Goal: Information Seeking & Learning: Learn about a topic

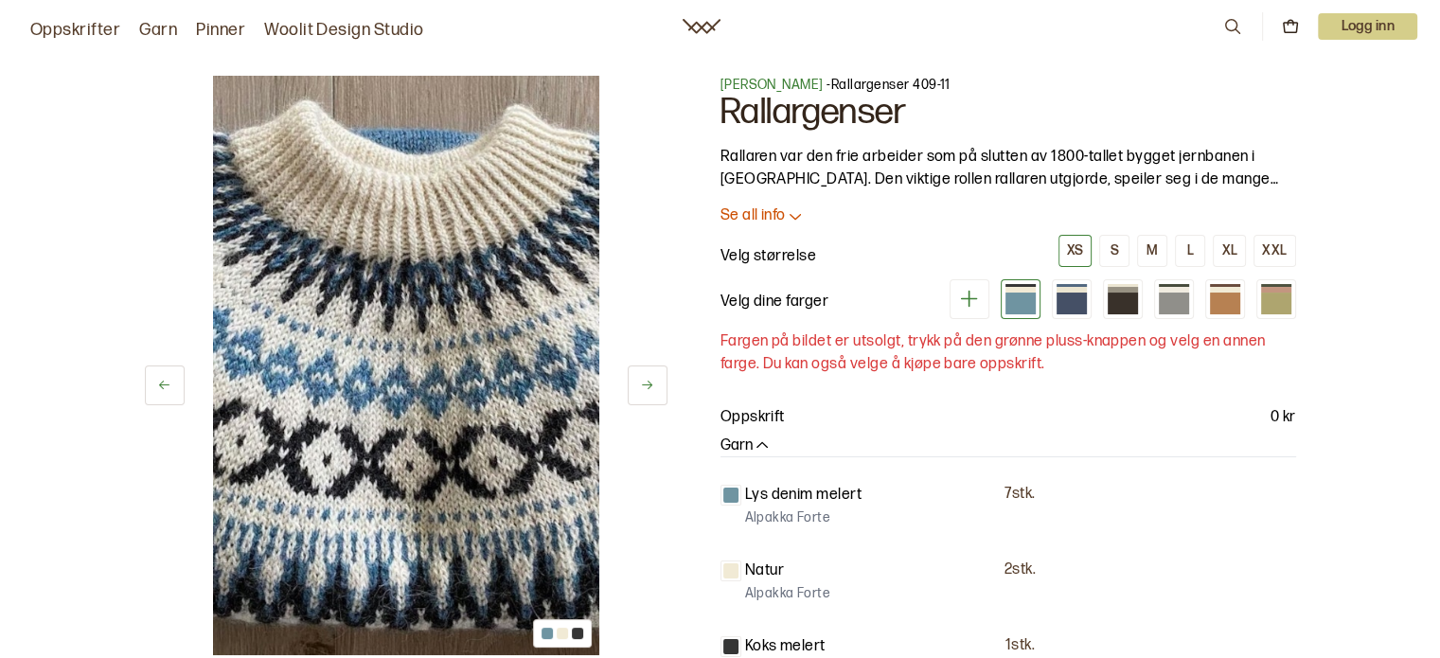
scroll to position [189, 0]
click at [475, 247] on img at bounding box center [406, 365] width 386 height 579
click at [464, 257] on img at bounding box center [406, 365] width 386 height 579
click at [648, 378] on icon at bounding box center [647, 385] width 14 height 14
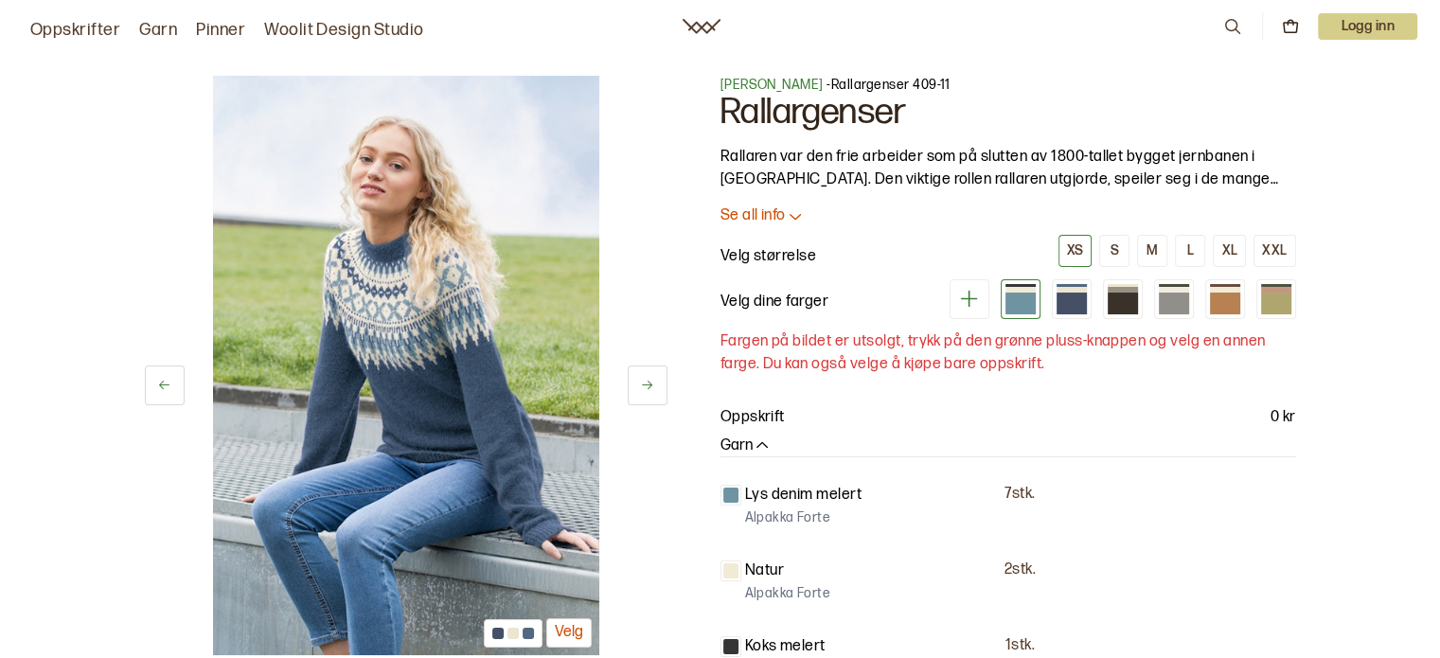
click at [643, 389] on icon at bounding box center [647, 385] width 14 height 14
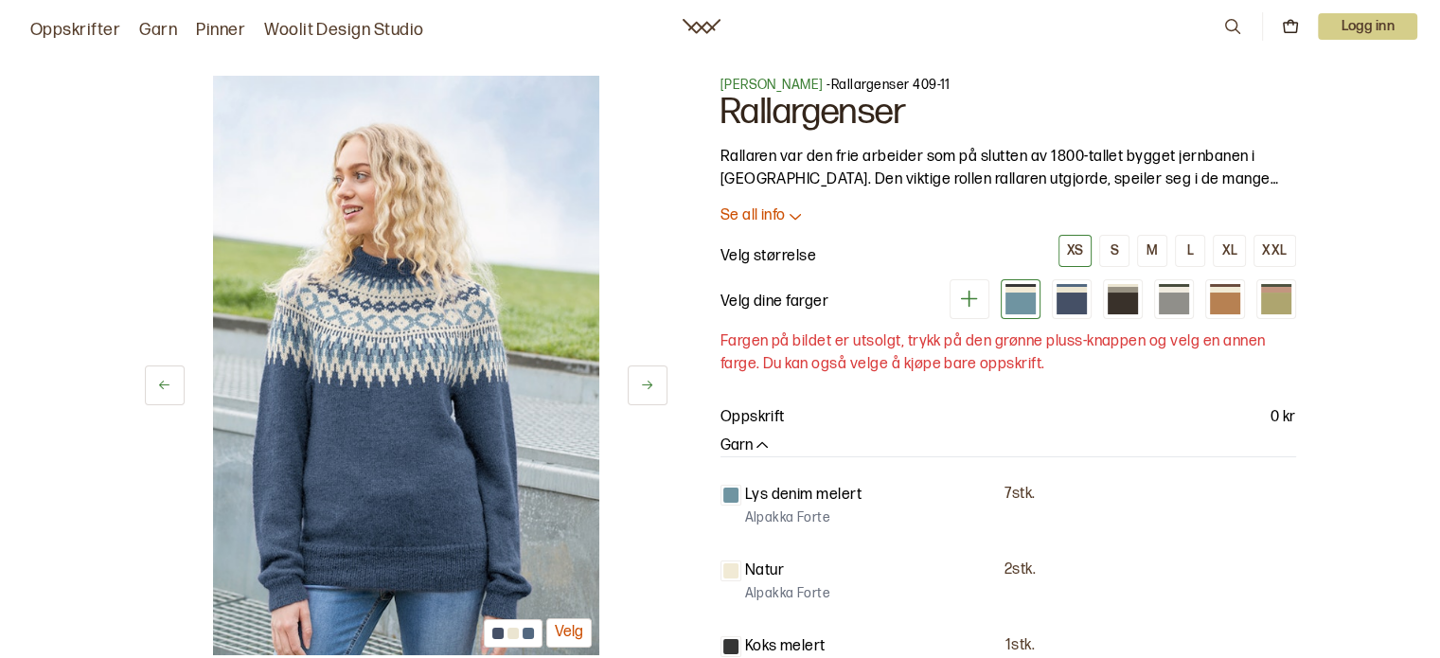
click at [643, 389] on icon at bounding box center [647, 385] width 14 height 14
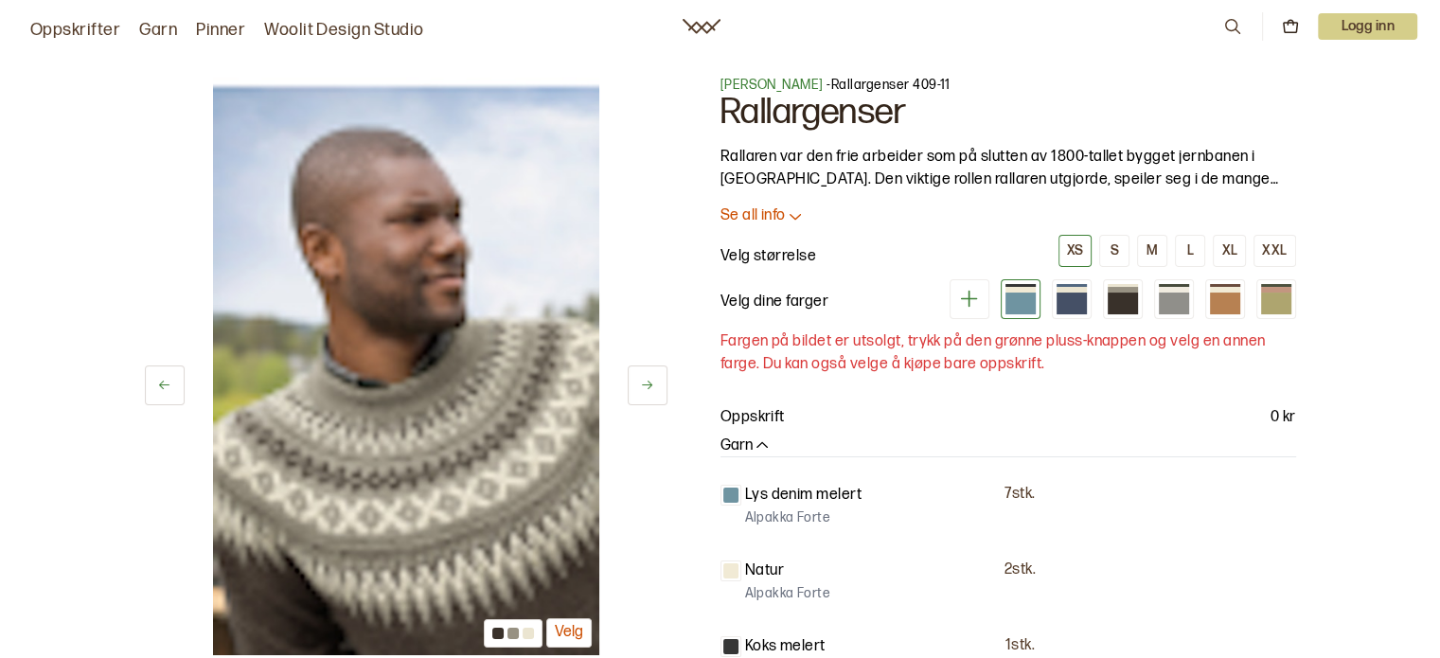
click at [557, 631] on button "Velg" at bounding box center [568, 632] width 45 height 29
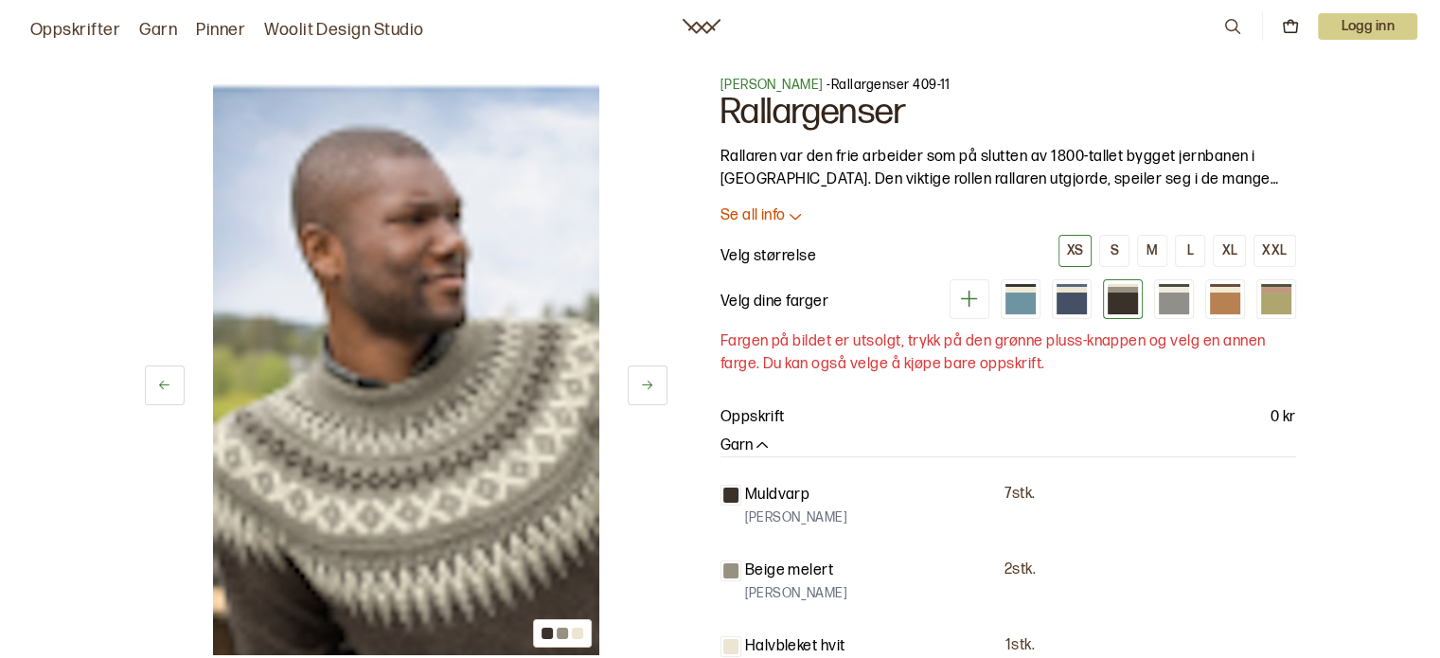
click at [524, 547] on img at bounding box center [406, 365] width 386 height 579
click at [657, 372] on button at bounding box center [648, 385] width 40 height 40
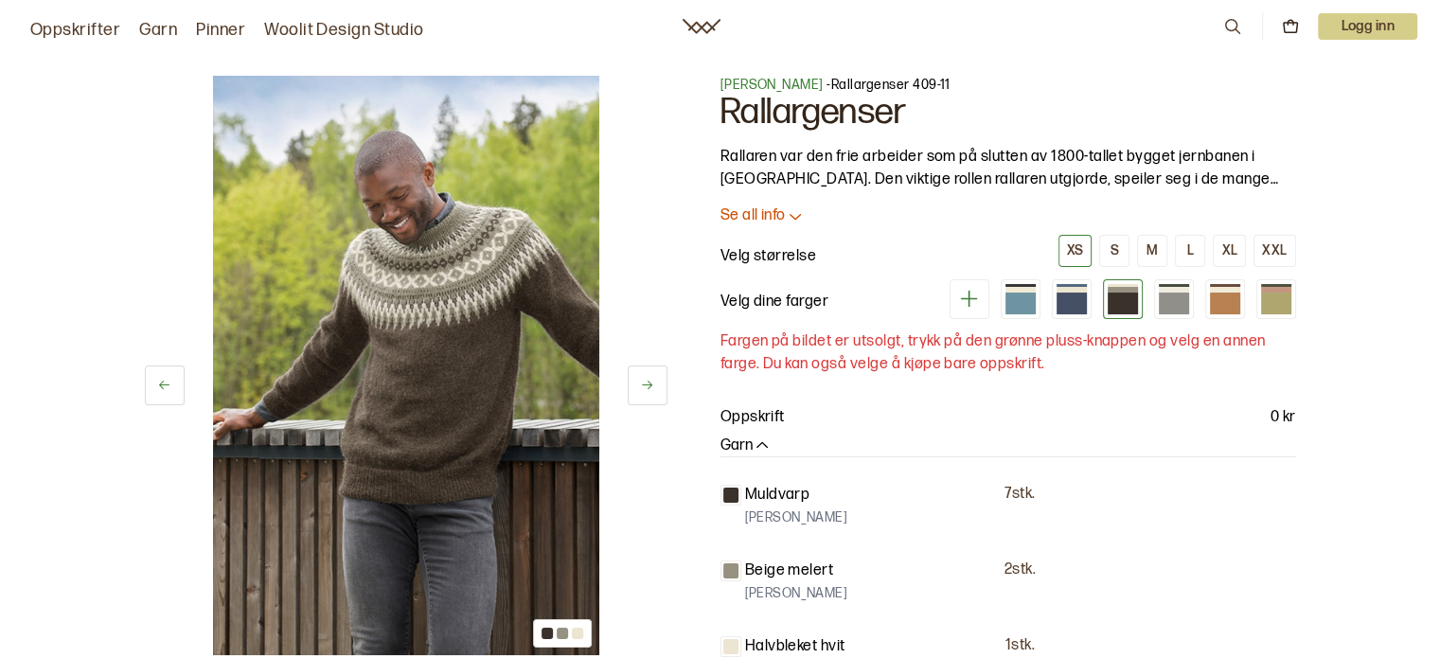
click at [170, 385] on icon at bounding box center [164, 385] width 14 height 14
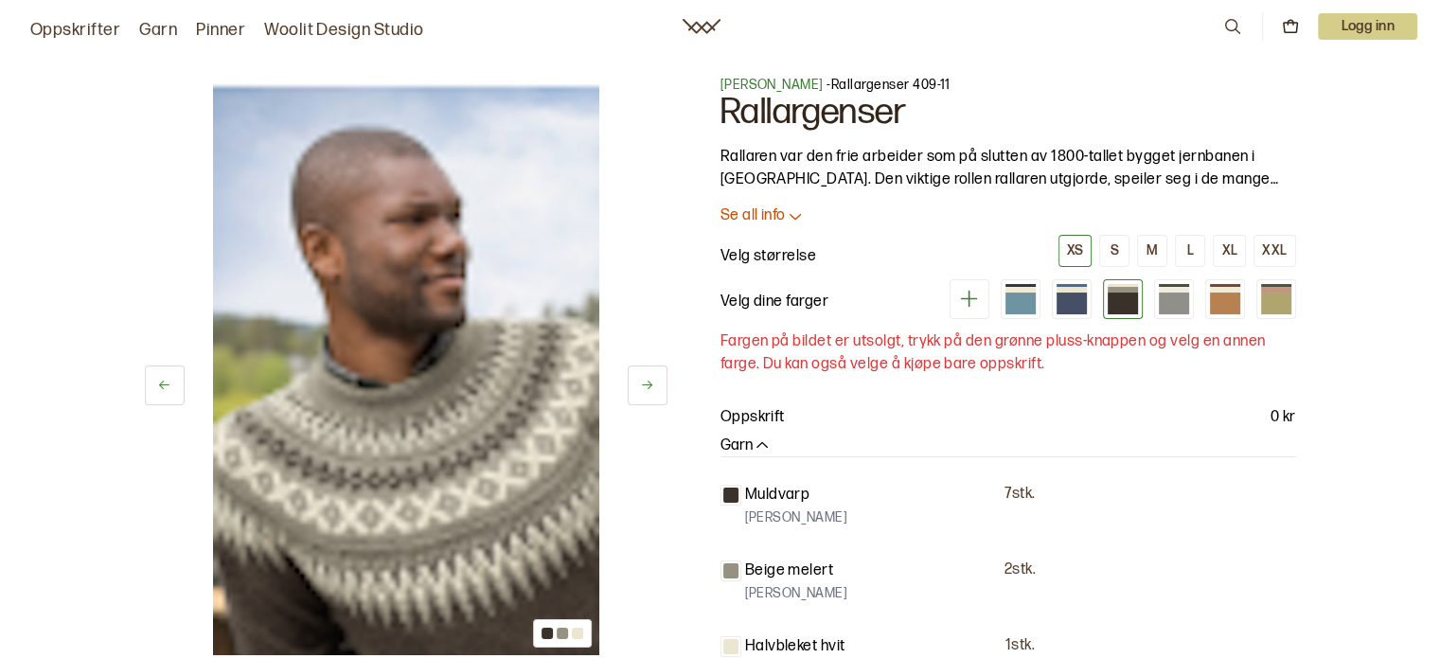
click at [174, 385] on button at bounding box center [165, 385] width 40 height 40
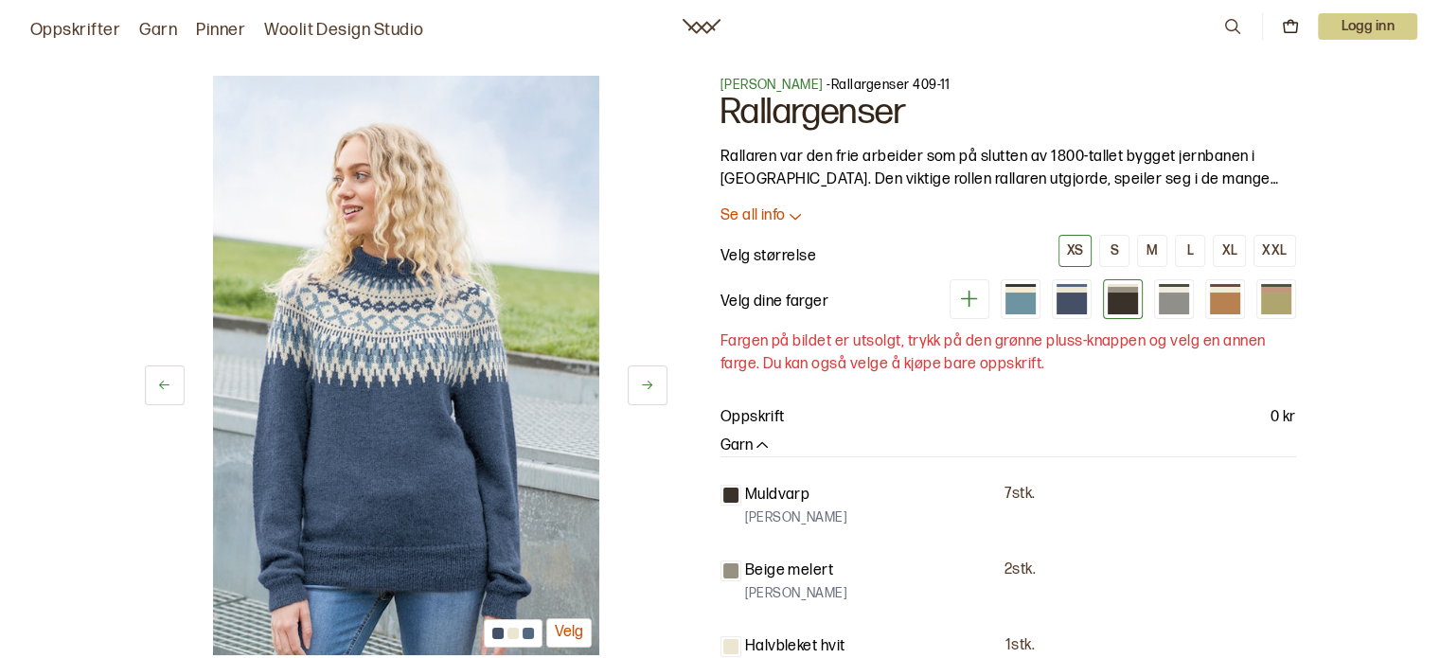
click at [648, 386] on icon at bounding box center [647, 385] width 14 height 14
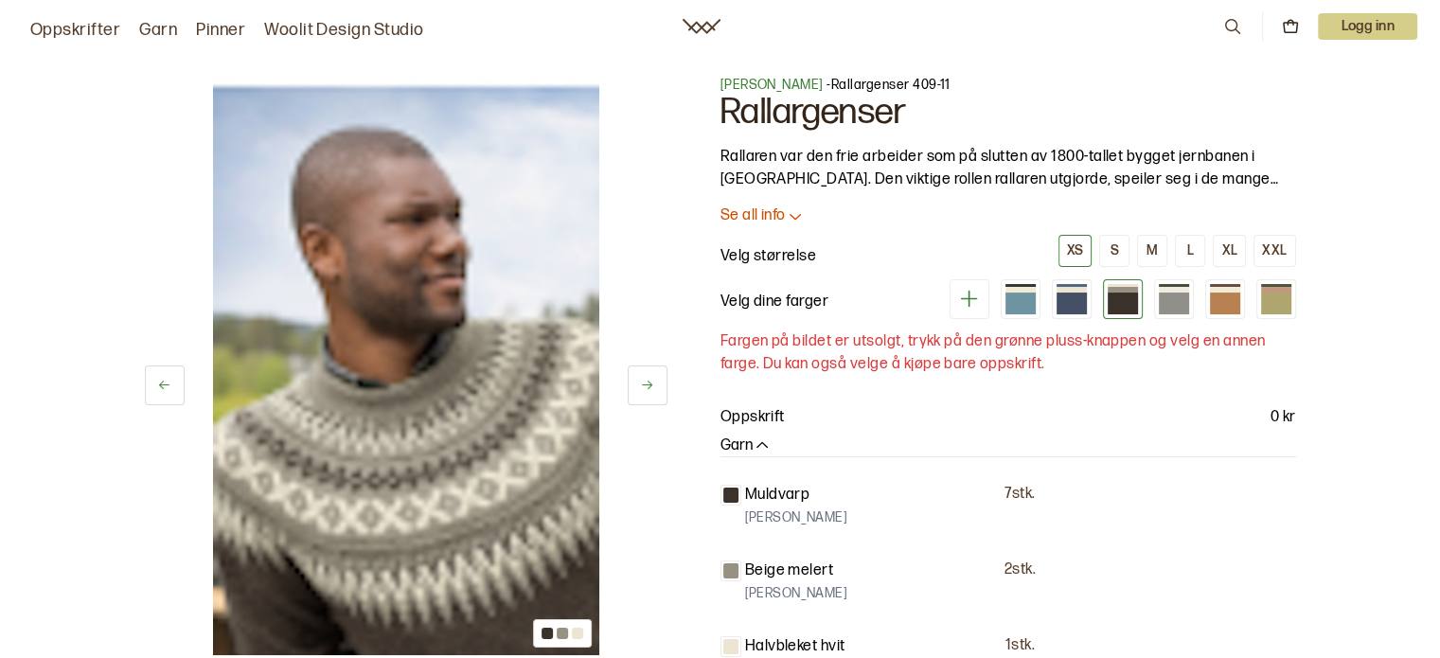
click at [647, 386] on icon at bounding box center [647, 385] width 14 height 14
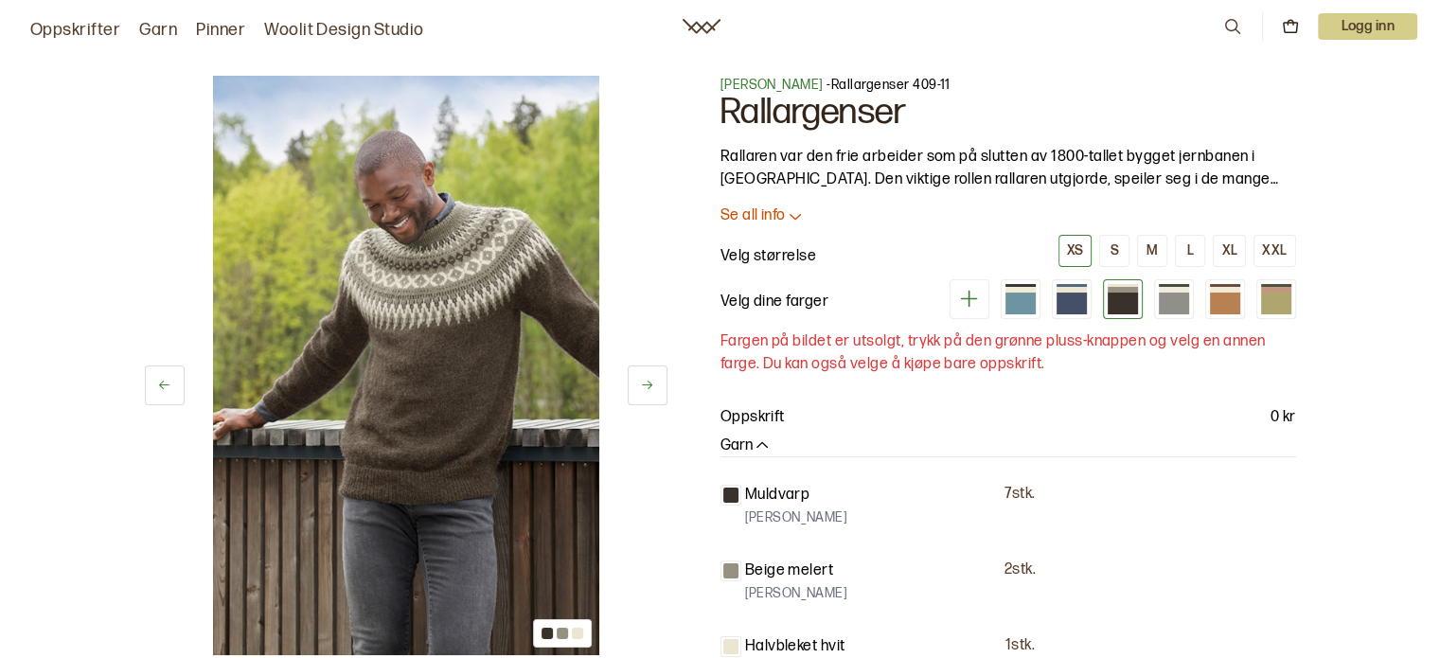
click at [639, 376] on button at bounding box center [648, 385] width 40 height 40
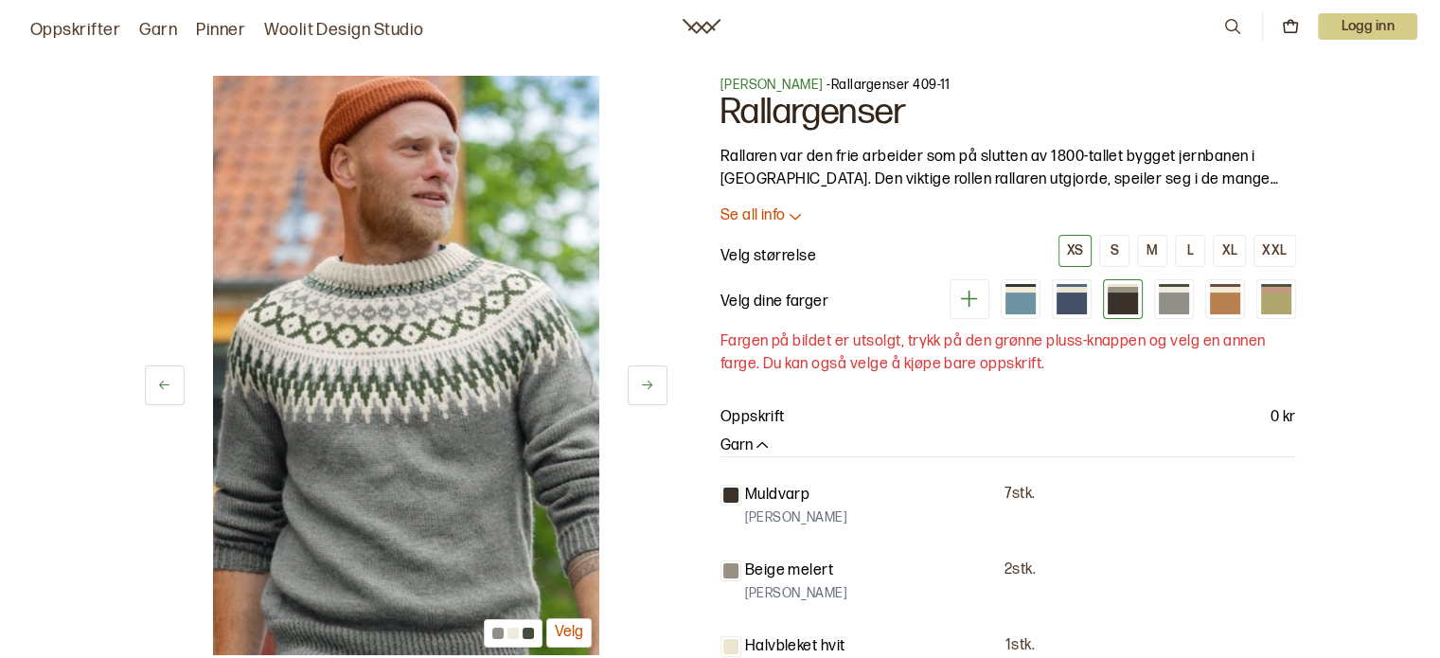
click at [647, 385] on icon at bounding box center [647, 385] width 10 height 9
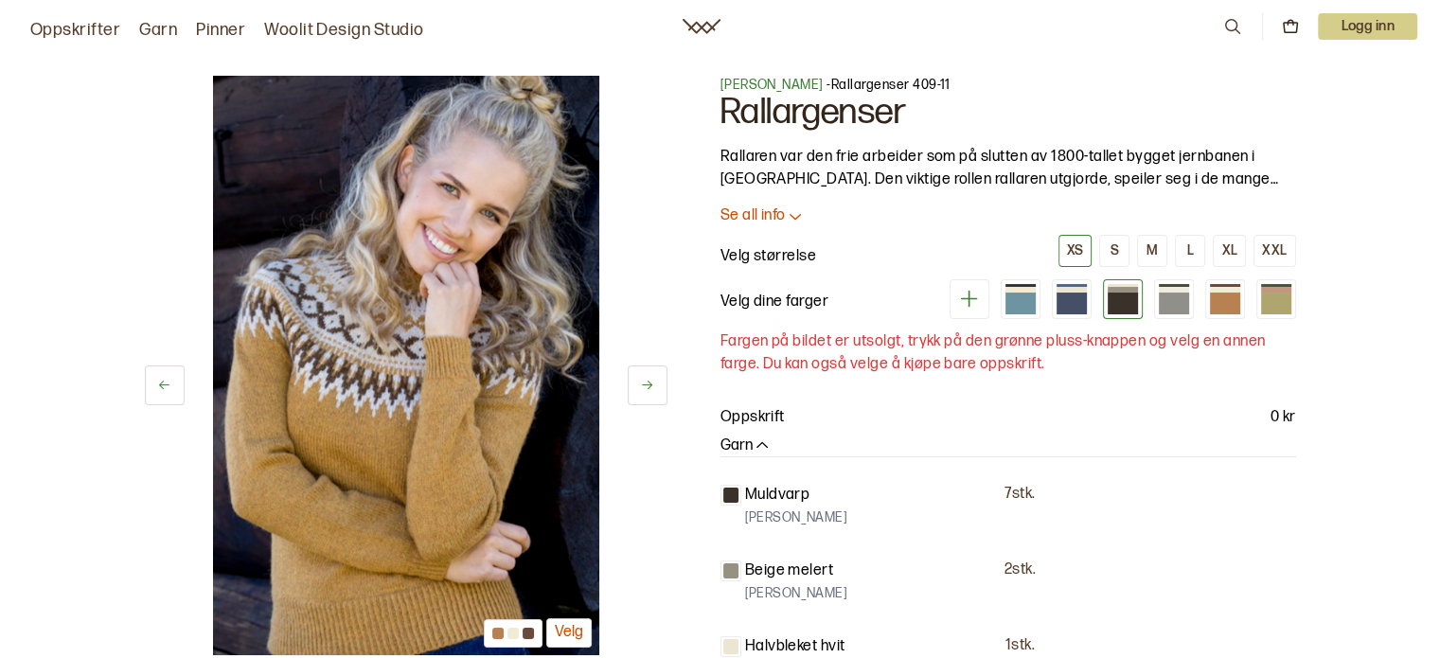
click at [647, 385] on icon at bounding box center [647, 385] width 10 height 9
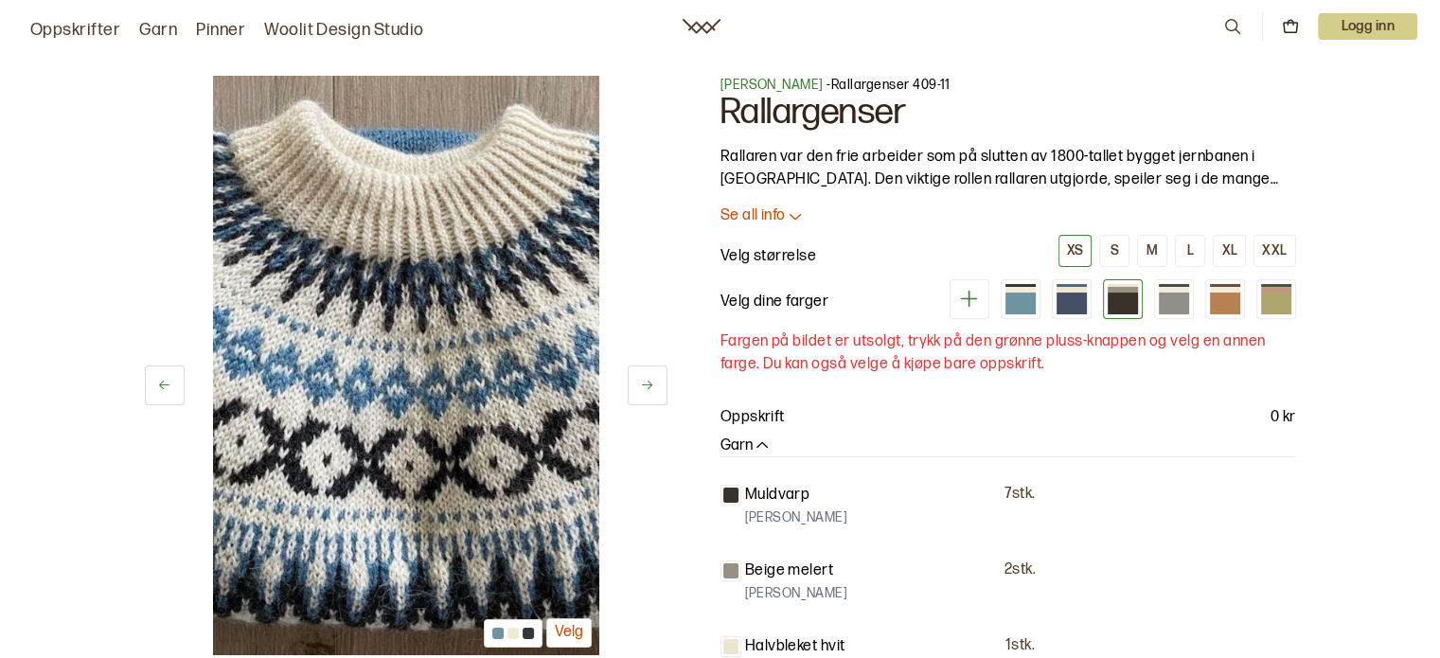
click at [647, 385] on icon at bounding box center [647, 385] width 10 height 9
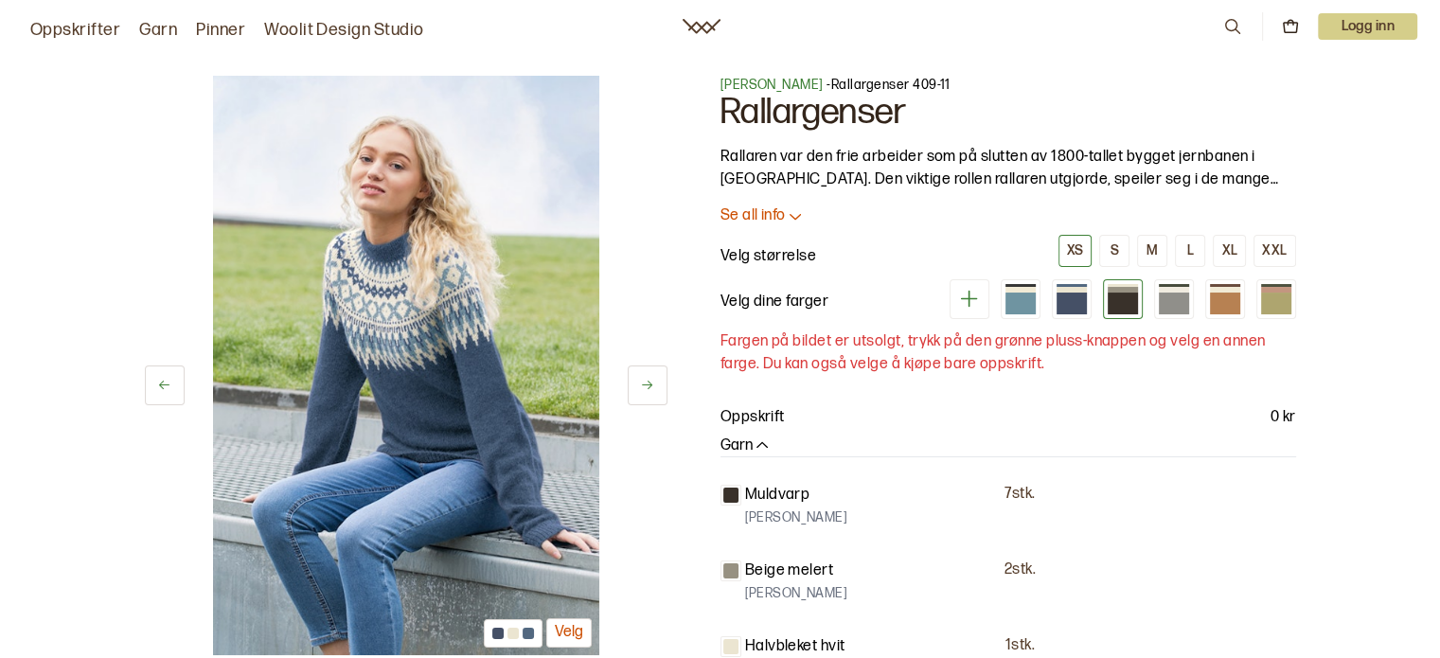
click at [647, 385] on icon at bounding box center [647, 385] width 10 height 9
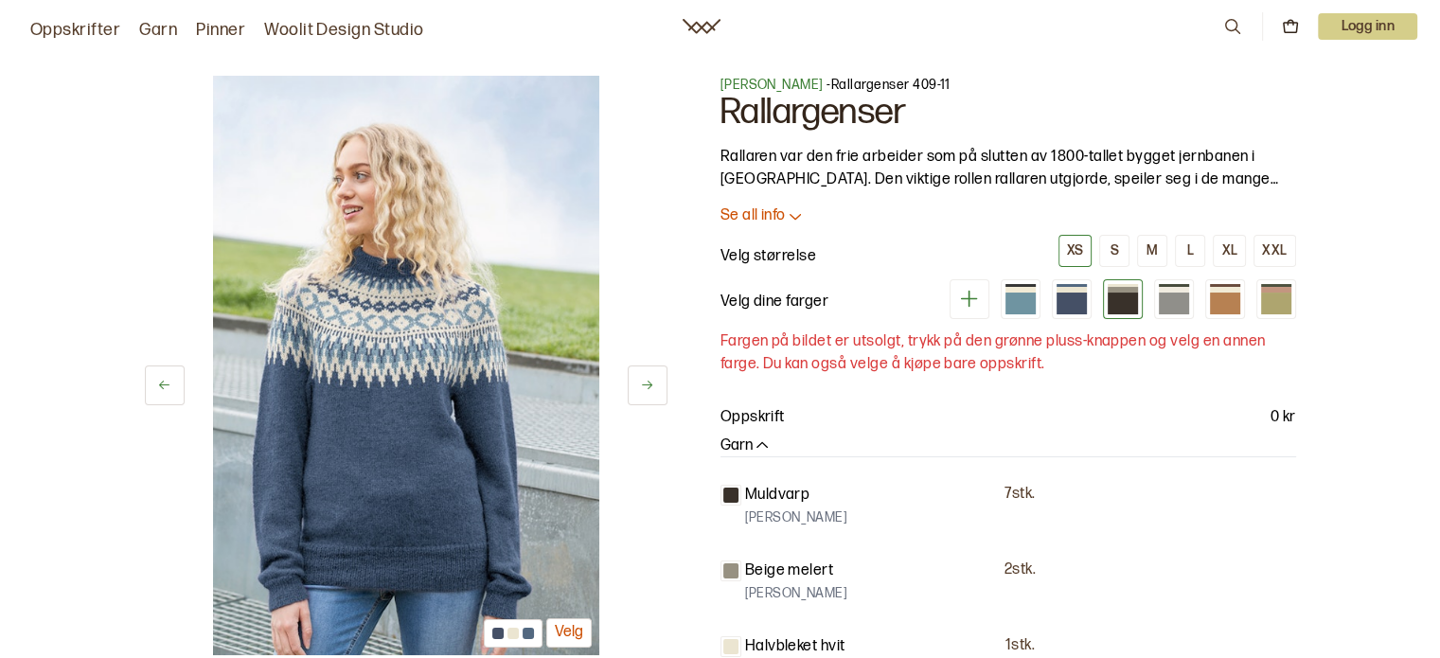
click at [647, 385] on icon at bounding box center [647, 385] width 10 height 9
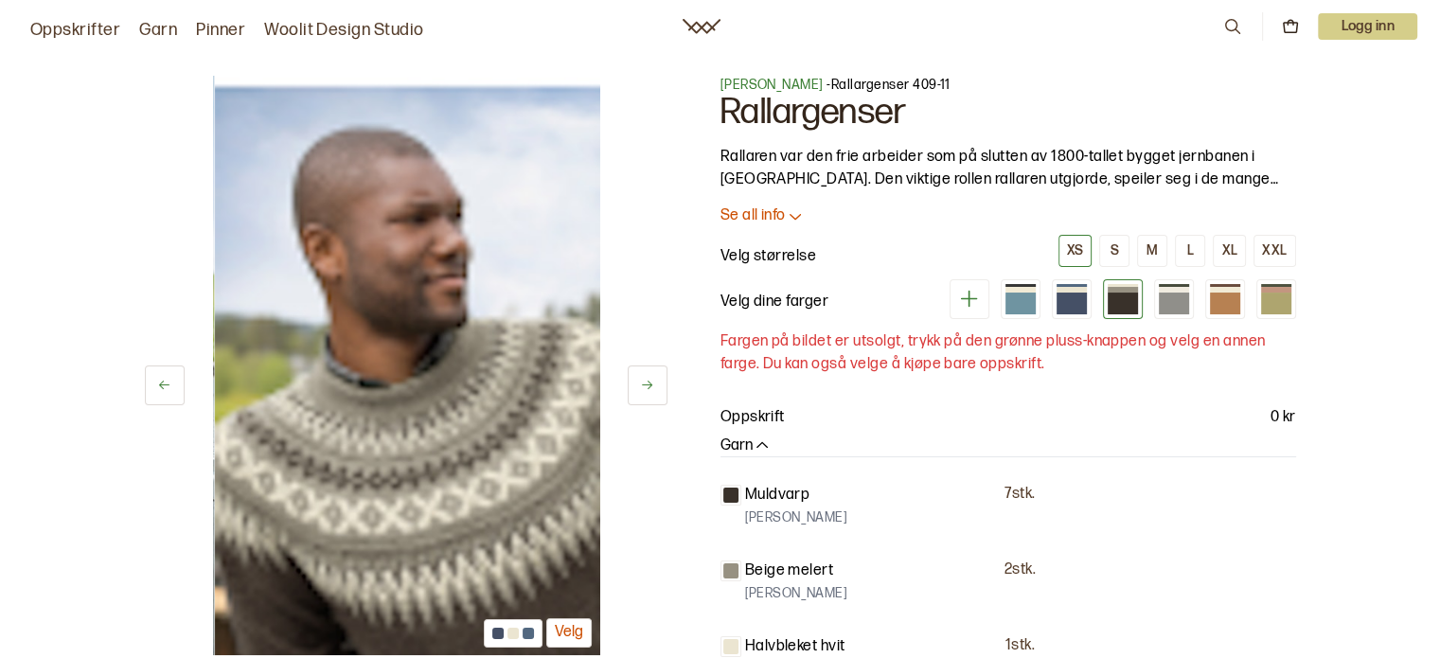
click at [647, 385] on icon at bounding box center [647, 385] width 10 height 9
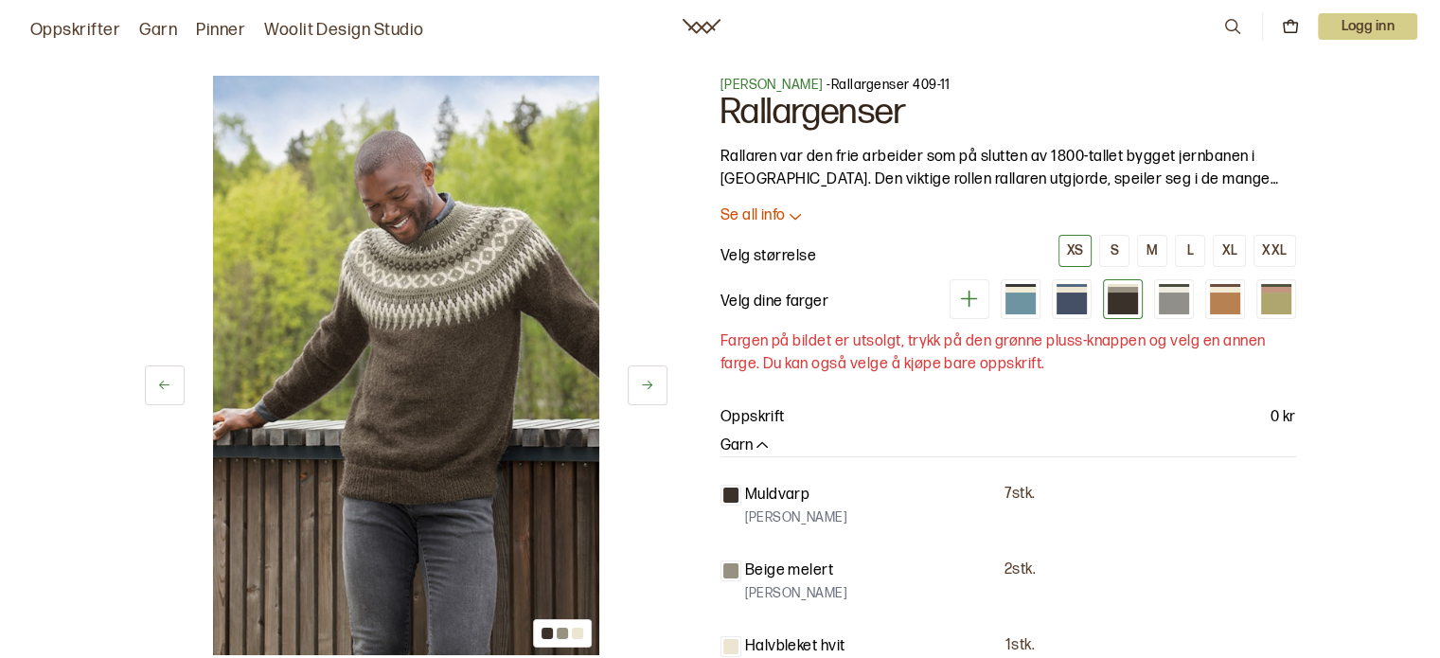
click at [167, 381] on icon at bounding box center [164, 385] width 14 height 14
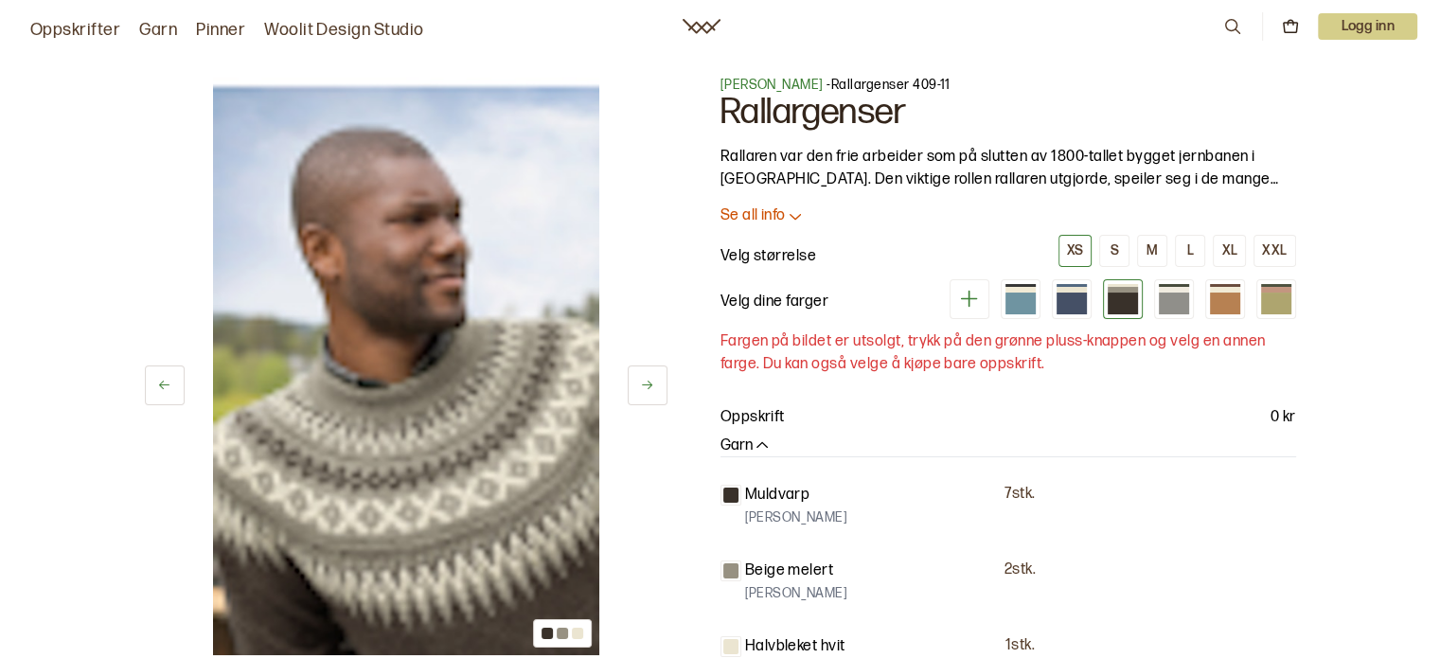
click at [167, 381] on icon at bounding box center [164, 385] width 14 height 14
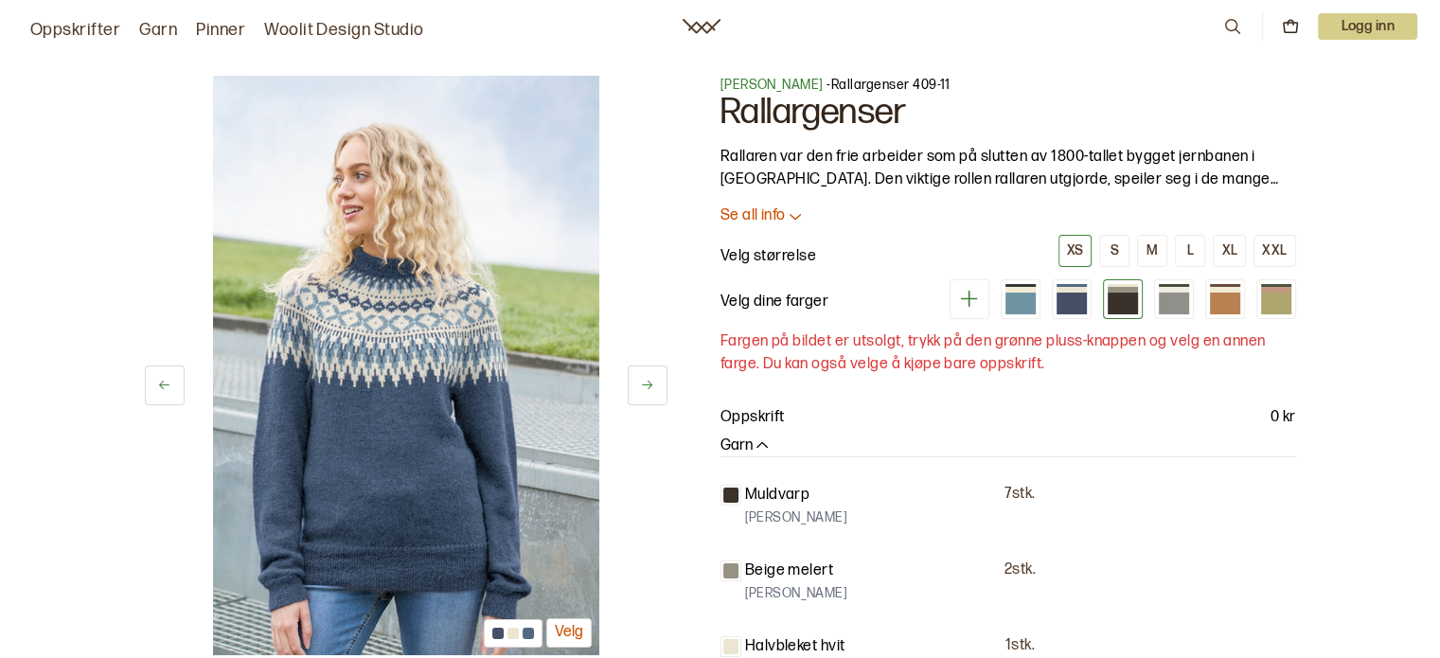
click at [658, 390] on button at bounding box center [648, 385] width 40 height 40
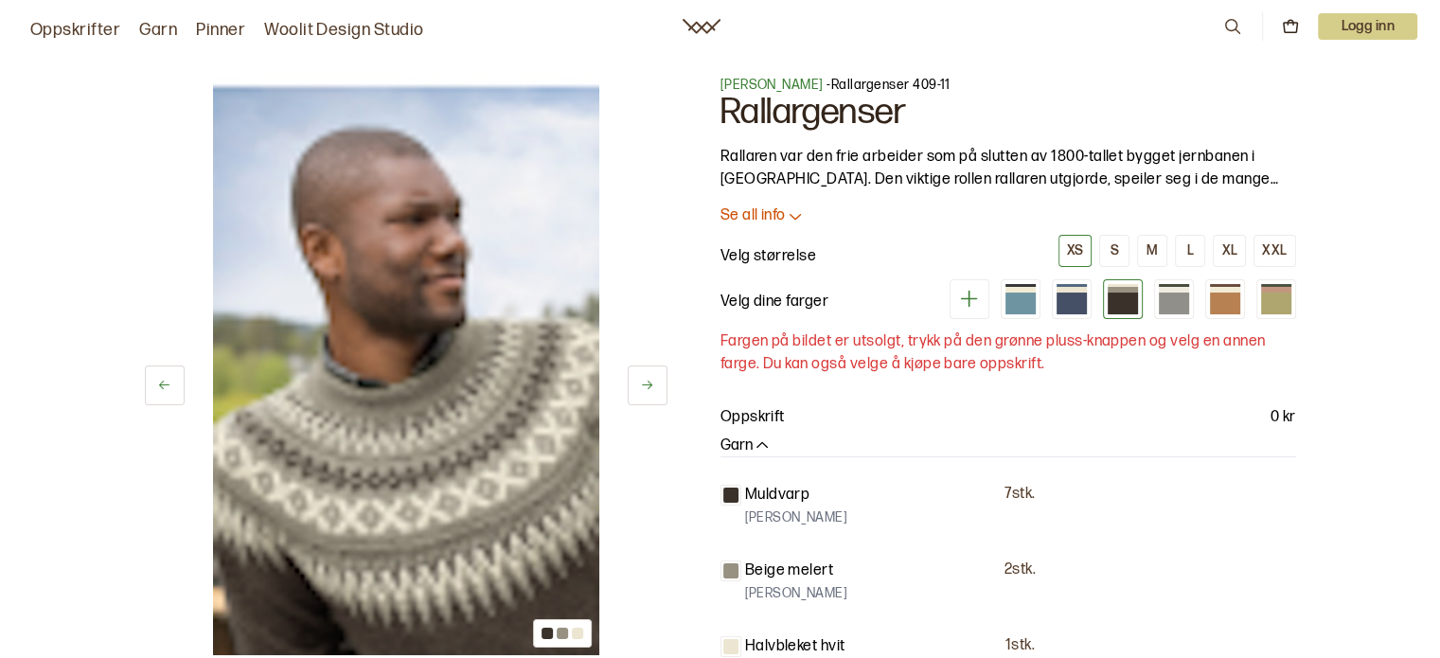
click at [658, 390] on button at bounding box center [648, 385] width 40 height 40
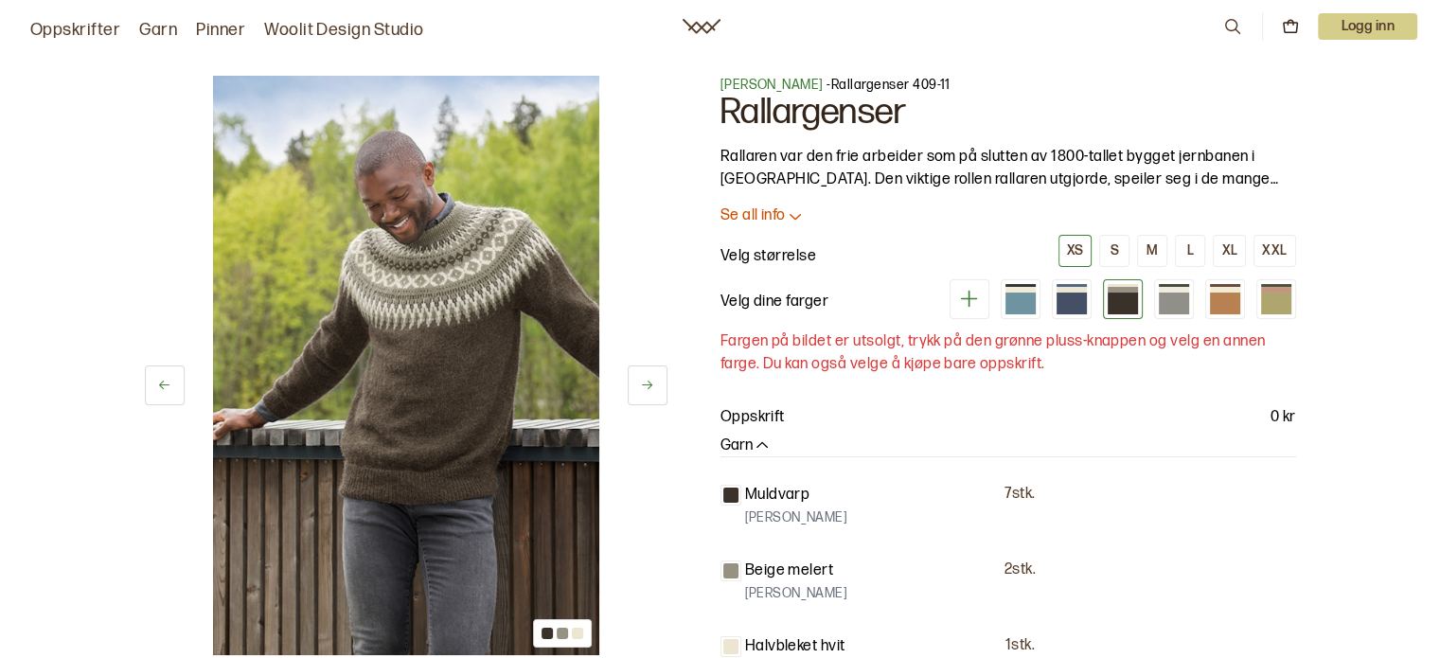
click at [658, 390] on button at bounding box center [648, 385] width 40 height 40
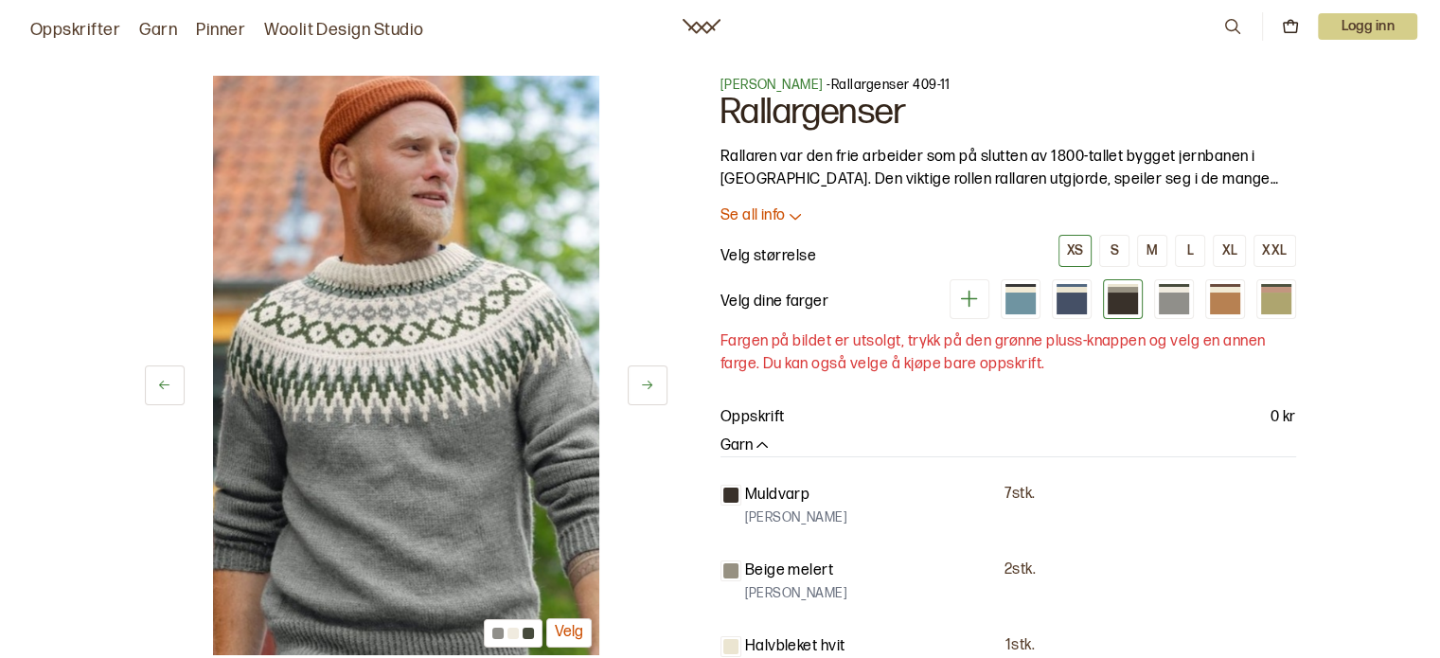
click at [647, 385] on icon at bounding box center [647, 385] width 10 height 9
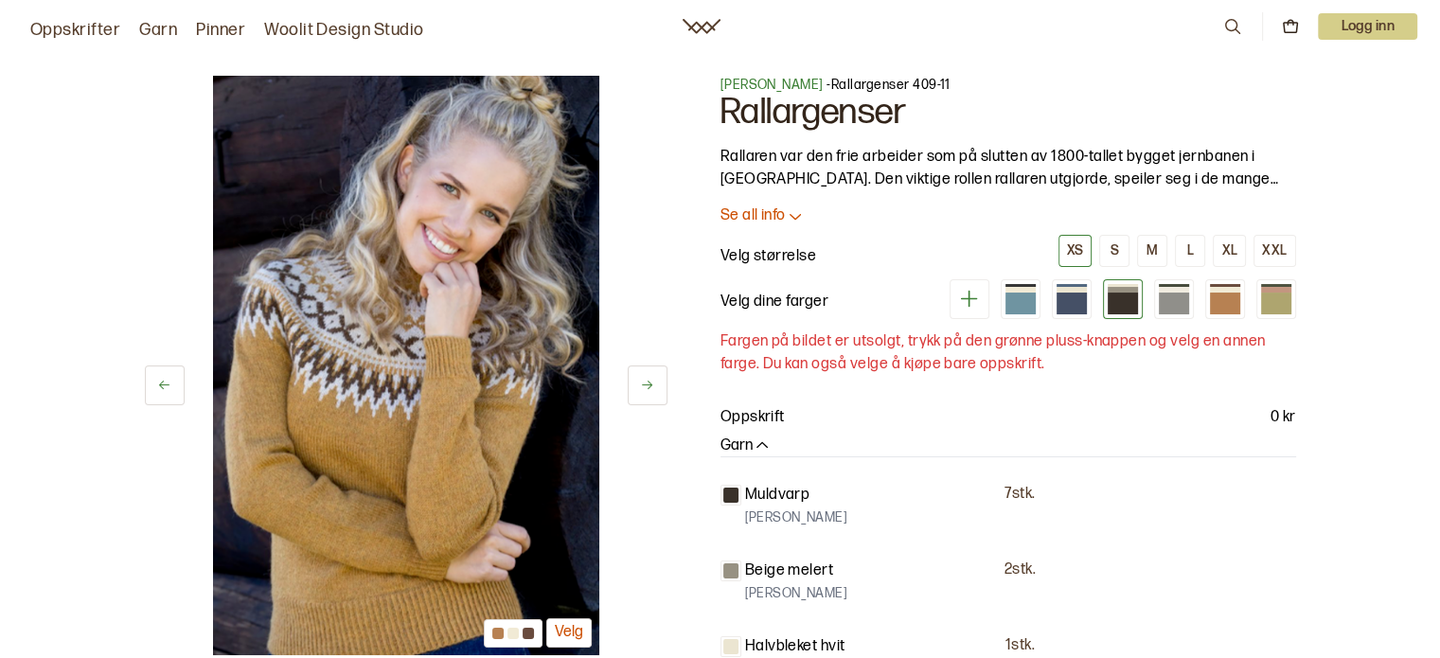
click at [159, 389] on icon at bounding box center [164, 385] width 14 height 14
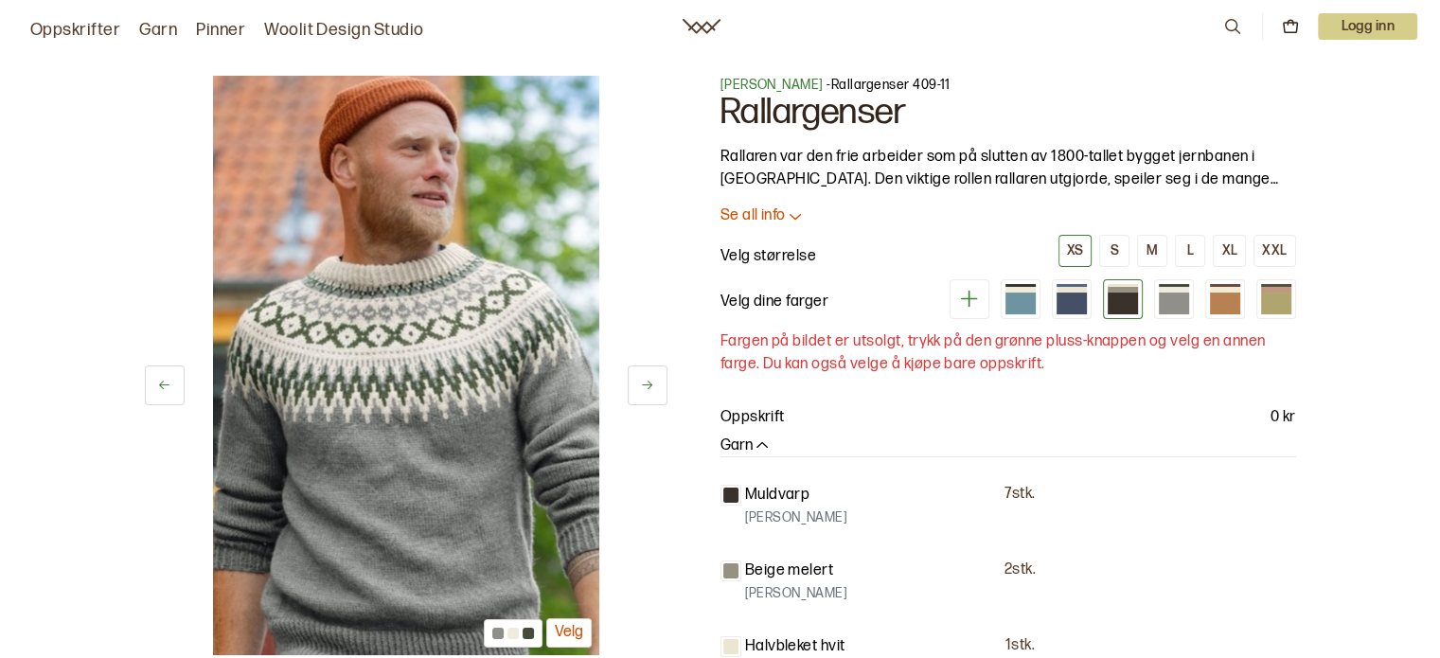
click at [159, 389] on icon at bounding box center [164, 385] width 14 height 14
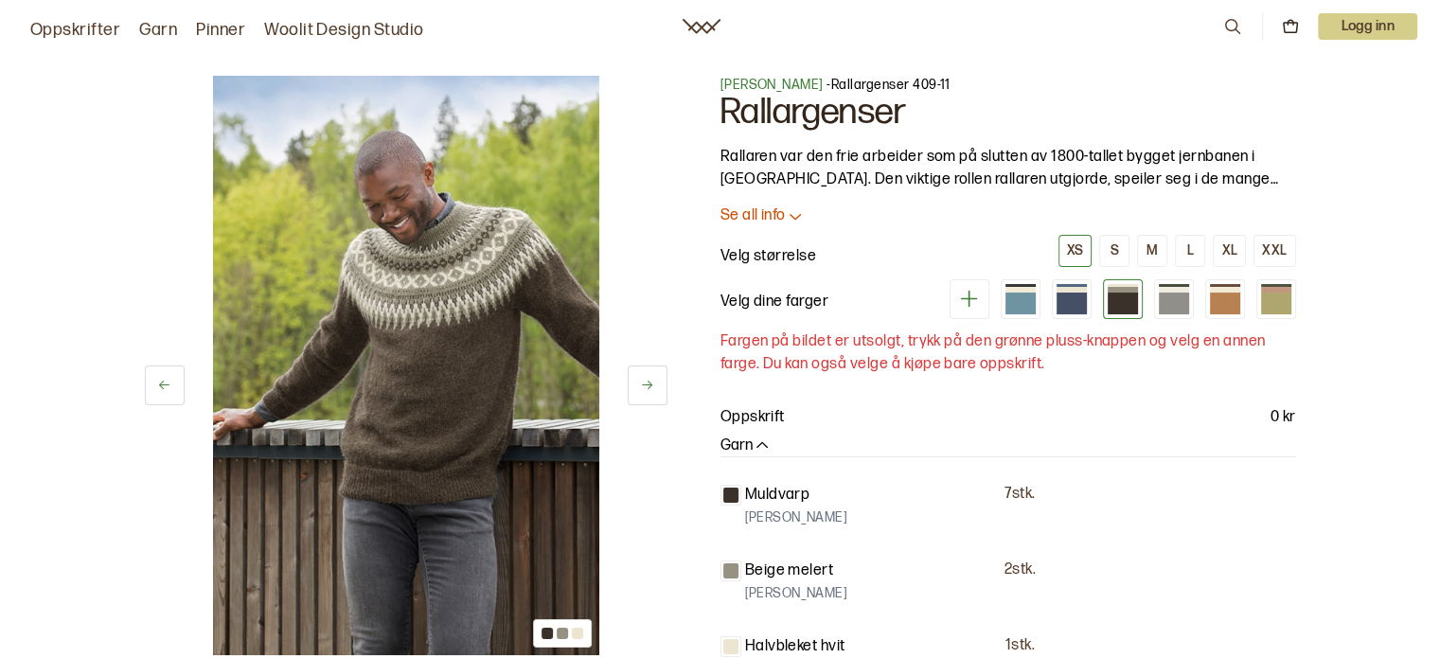
click at [159, 389] on icon at bounding box center [164, 385] width 14 height 14
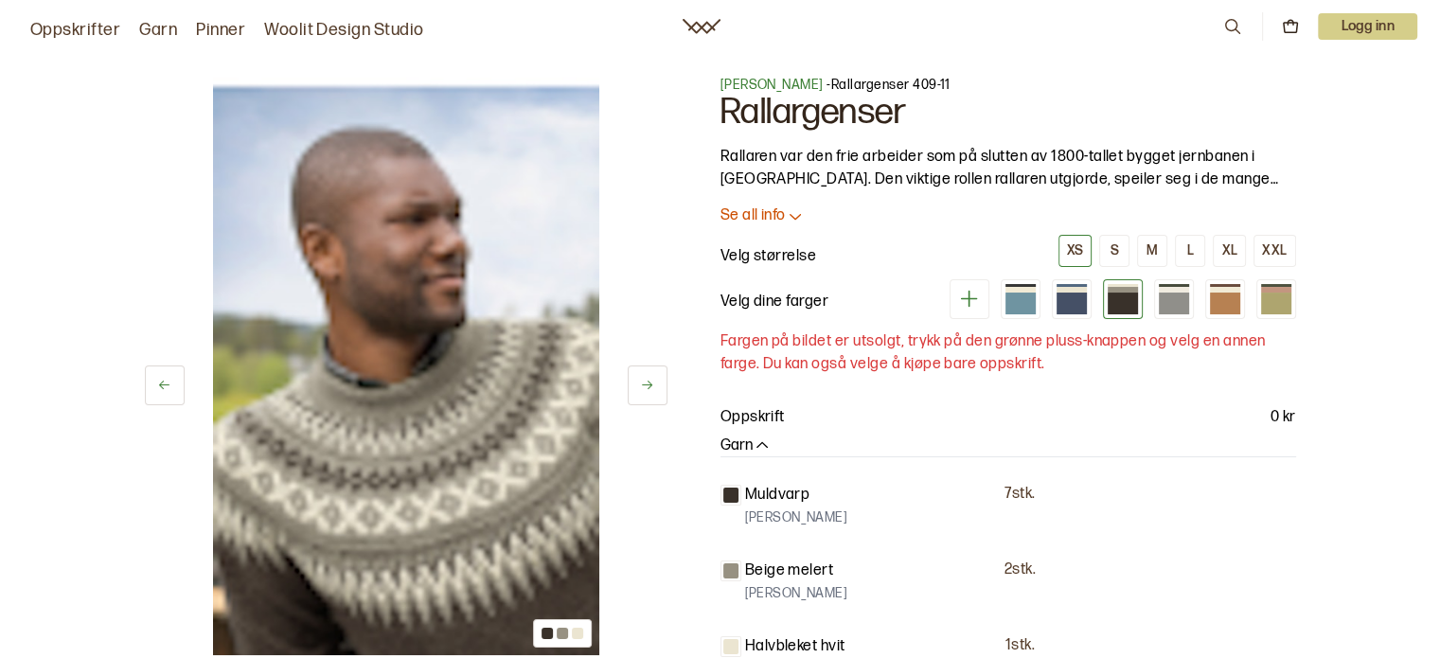
click at [647, 378] on icon at bounding box center [647, 385] width 14 height 14
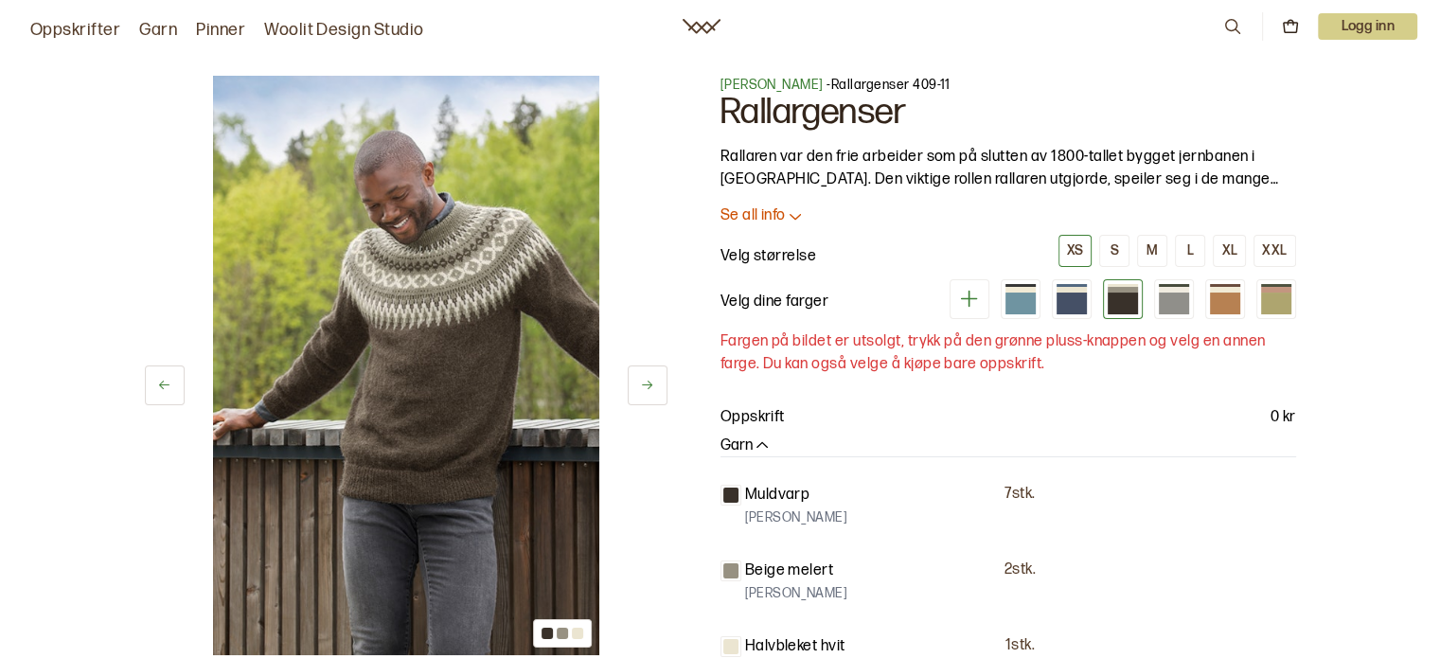
click at [170, 377] on button at bounding box center [165, 385] width 40 height 40
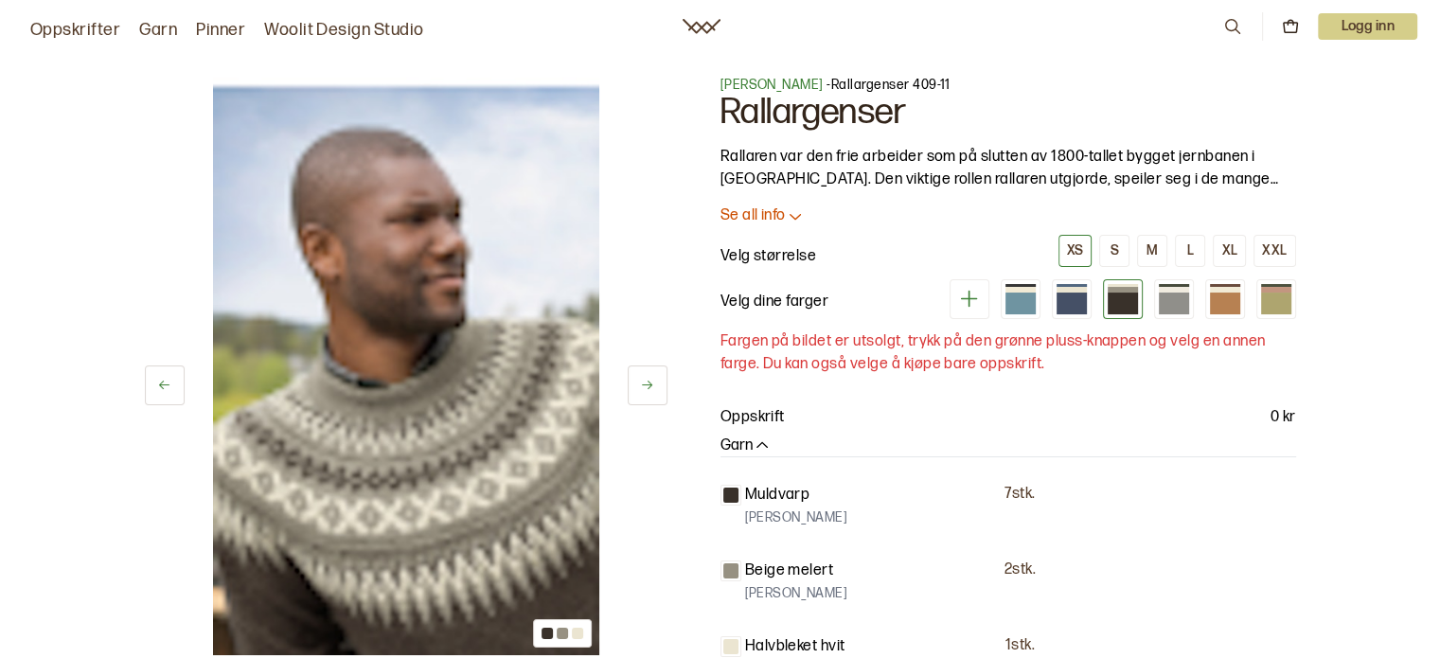
click at [178, 377] on button at bounding box center [165, 385] width 40 height 40
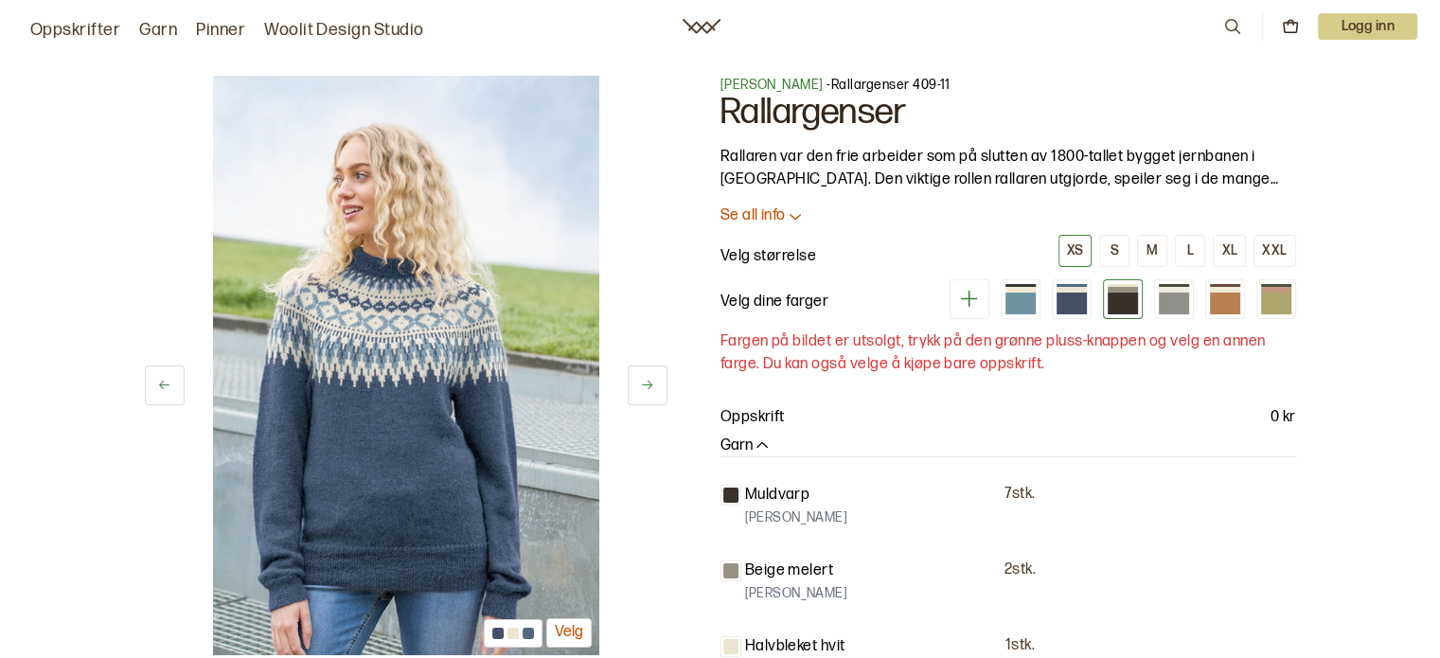
click at [184, 377] on div "3 av 7 Velg" at bounding box center [406, 365] width 523 height 579
click at [168, 377] on button at bounding box center [165, 385] width 40 height 40
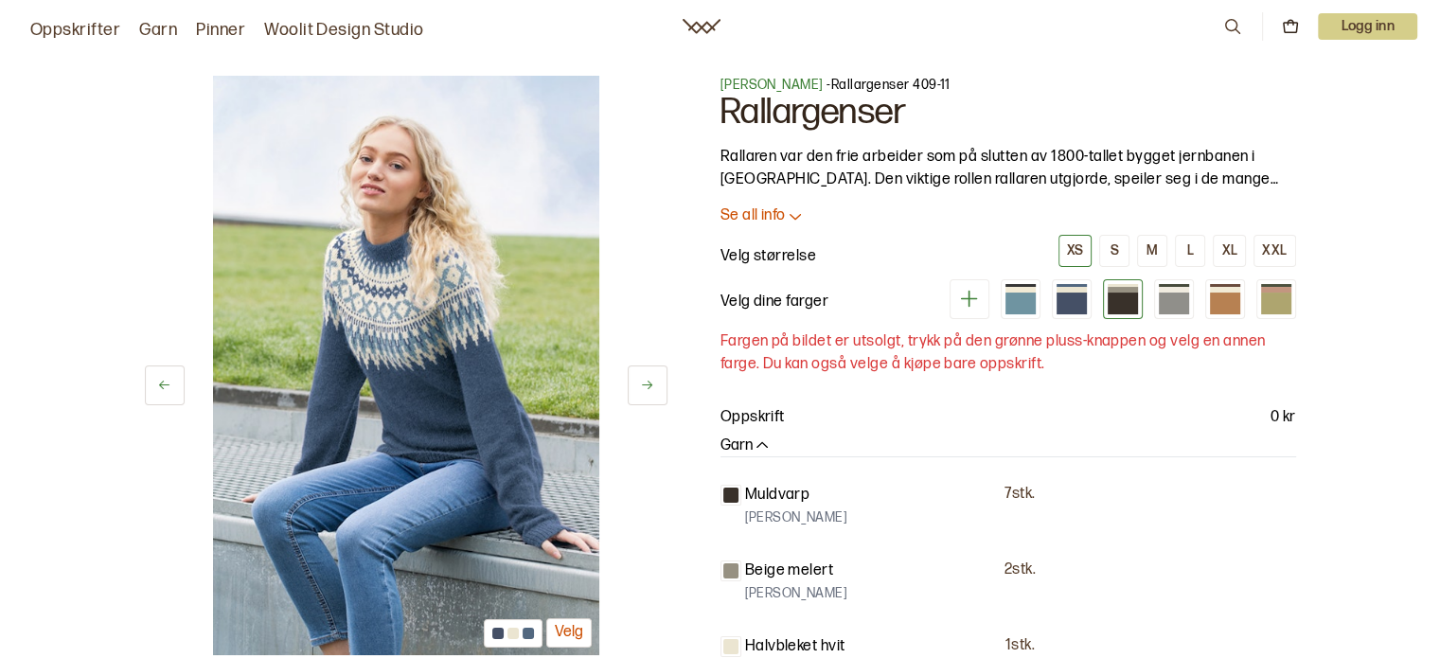
click at [168, 377] on button at bounding box center [165, 385] width 40 height 40
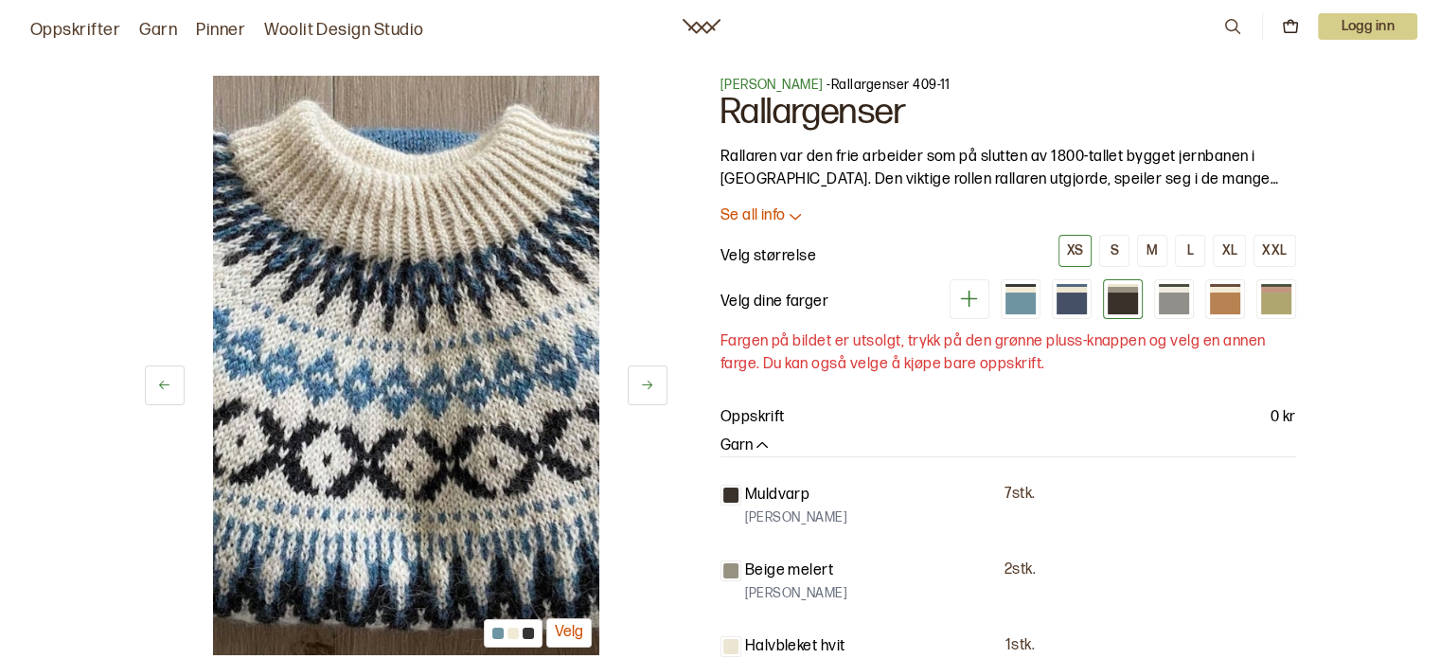
click at [169, 377] on button at bounding box center [165, 385] width 40 height 40
